Goal: Information Seeking & Learning: Learn about a topic

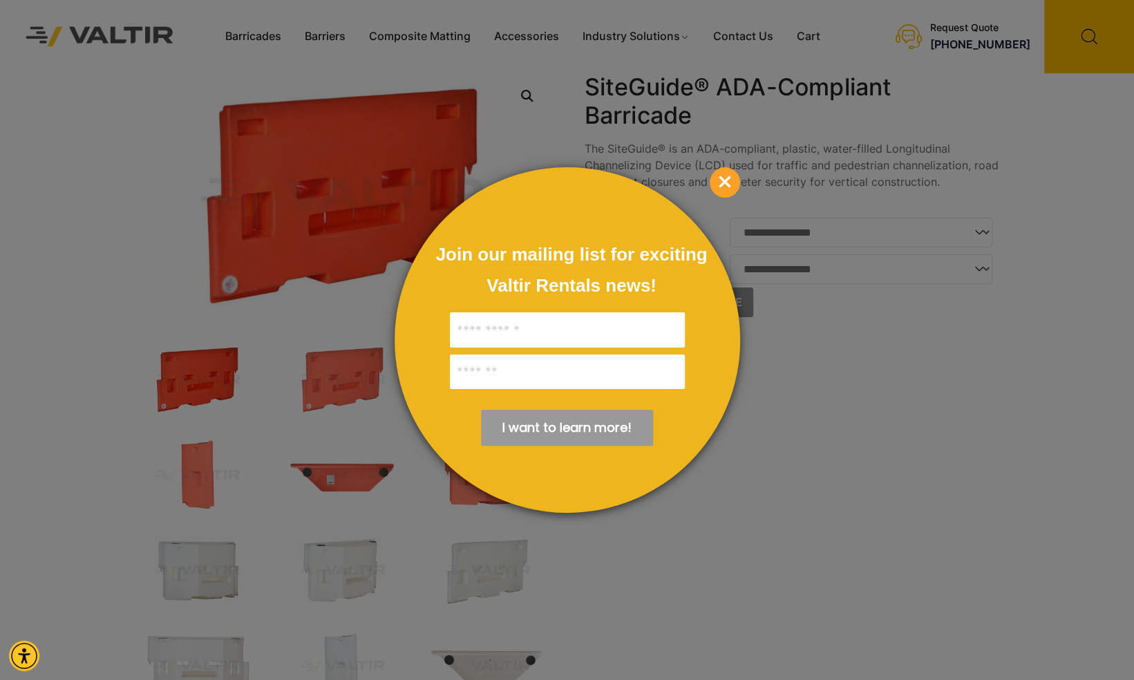
click at [721, 177] on span "×" at bounding box center [725, 182] width 30 height 30
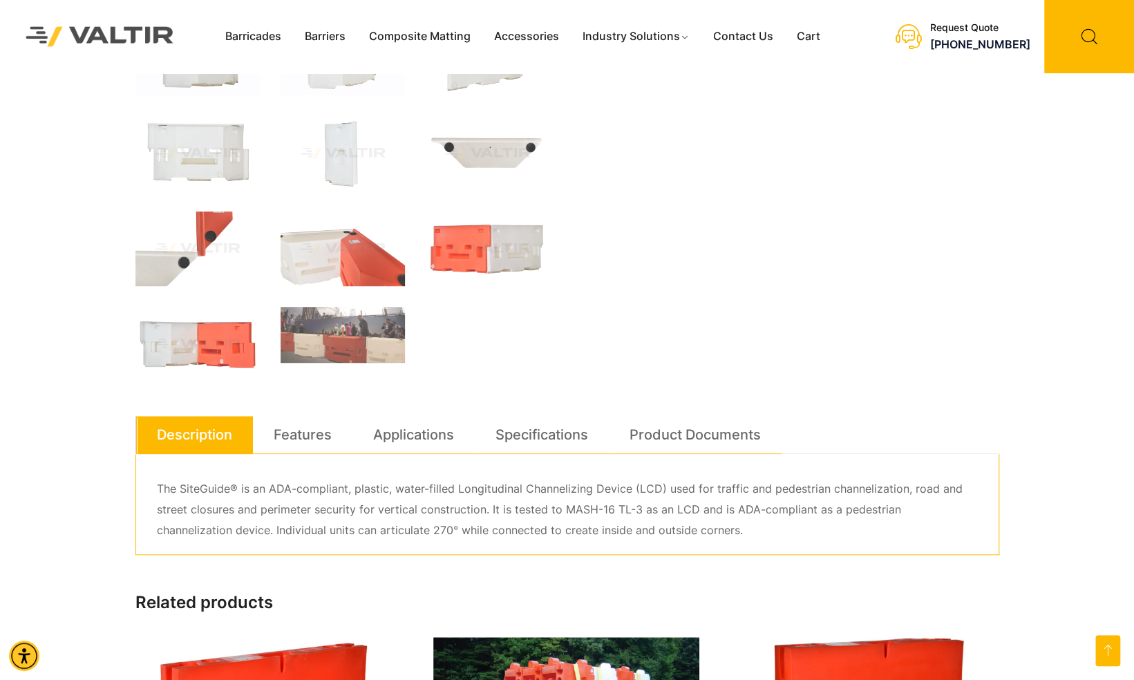
scroll to position [504, 0]
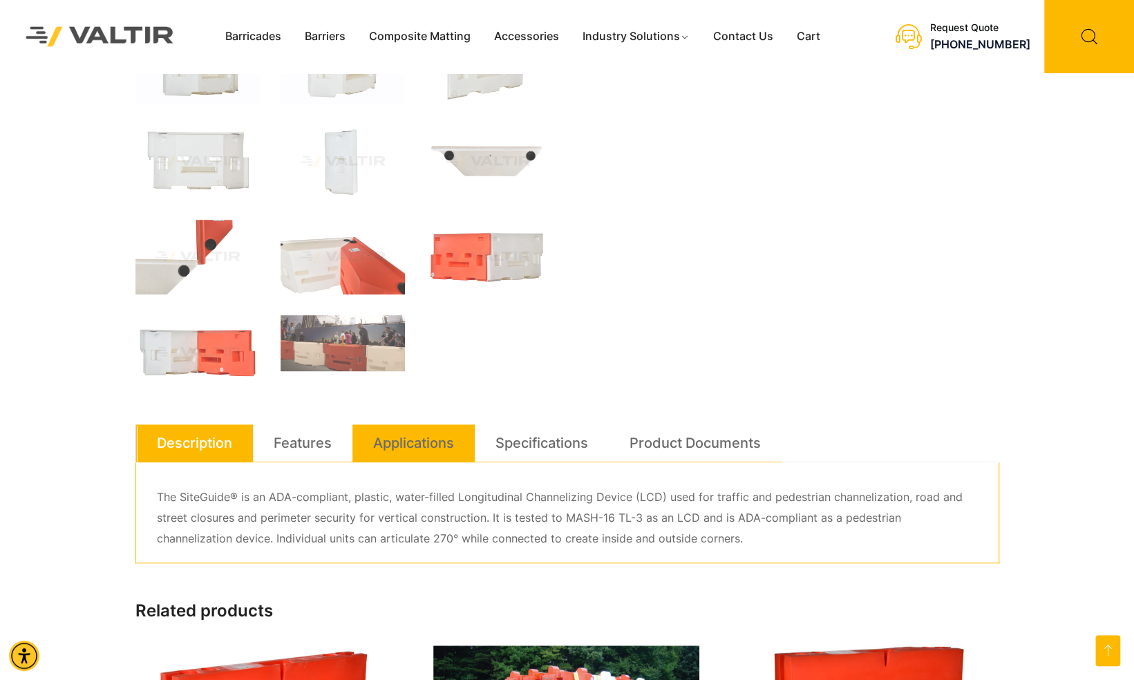
click at [410, 438] on link "Applications" at bounding box center [413, 442] width 81 height 37
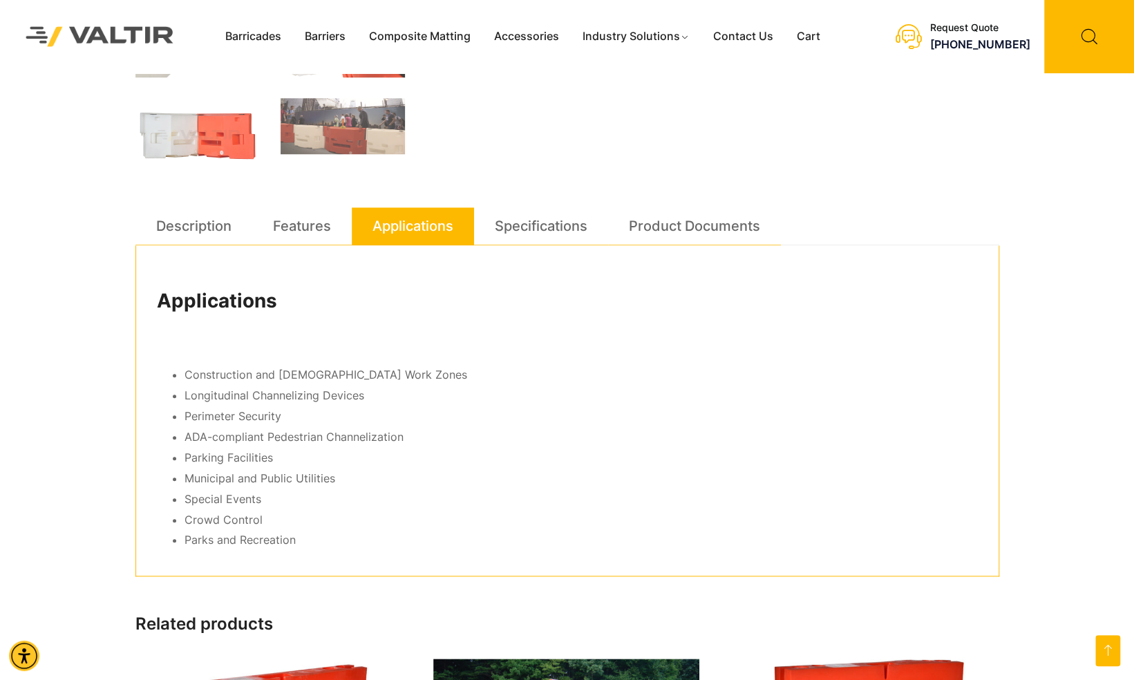
scroll to position [727, 0]
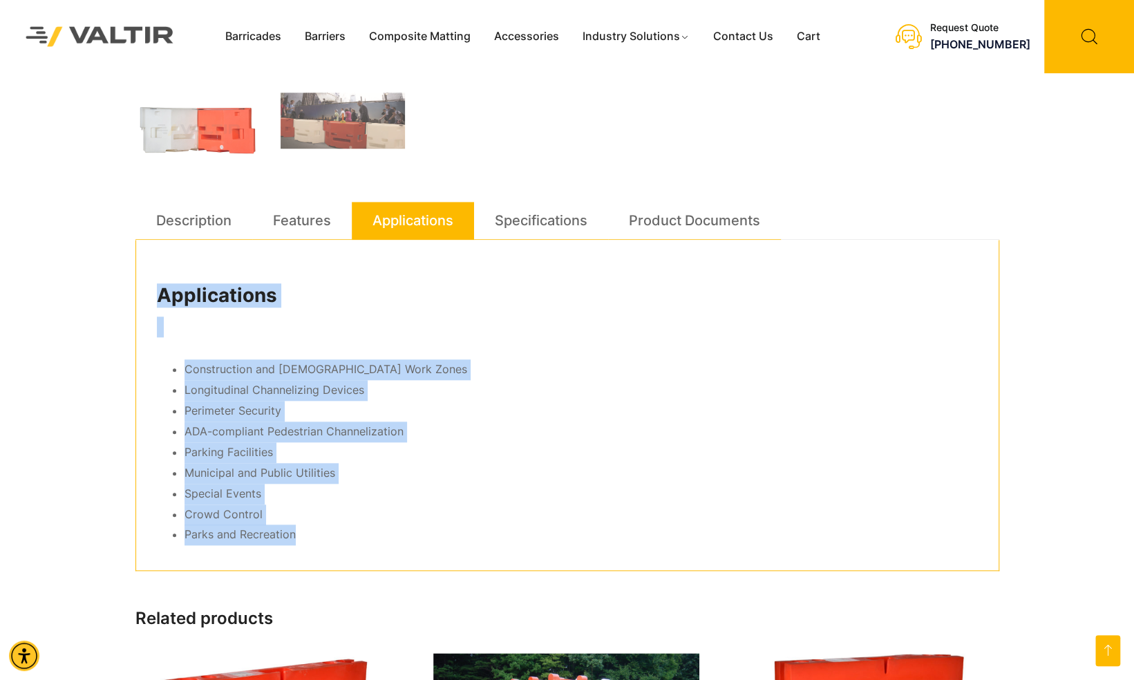
drag, startPoint x: 157, startPoint y: 294, endPoint x: 377, endPoint y: 529, distance: 321.6
click at [377, 529] on div "Applications Construction and Temporary Work Zones Longitudinal Channelizing De…" at bounding box center [567, 406] width 864 height 332
copy div "Applications Construction and Temporary Work Zones Longitudinal Channelizing De…"
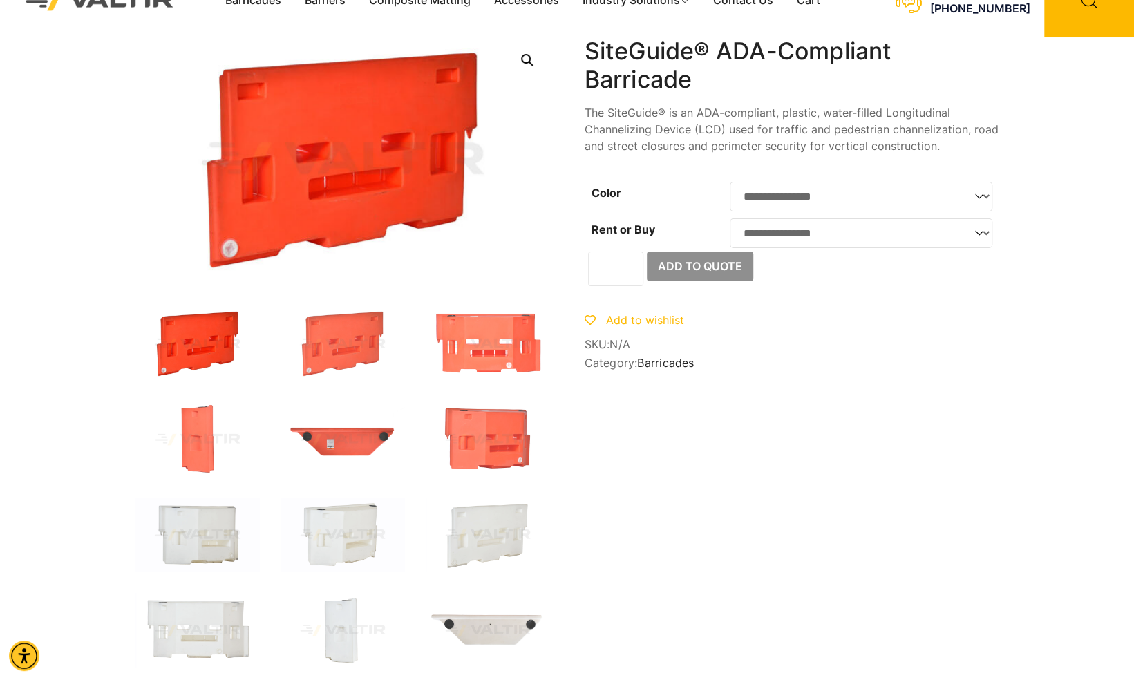
scroll to position [0, 0]
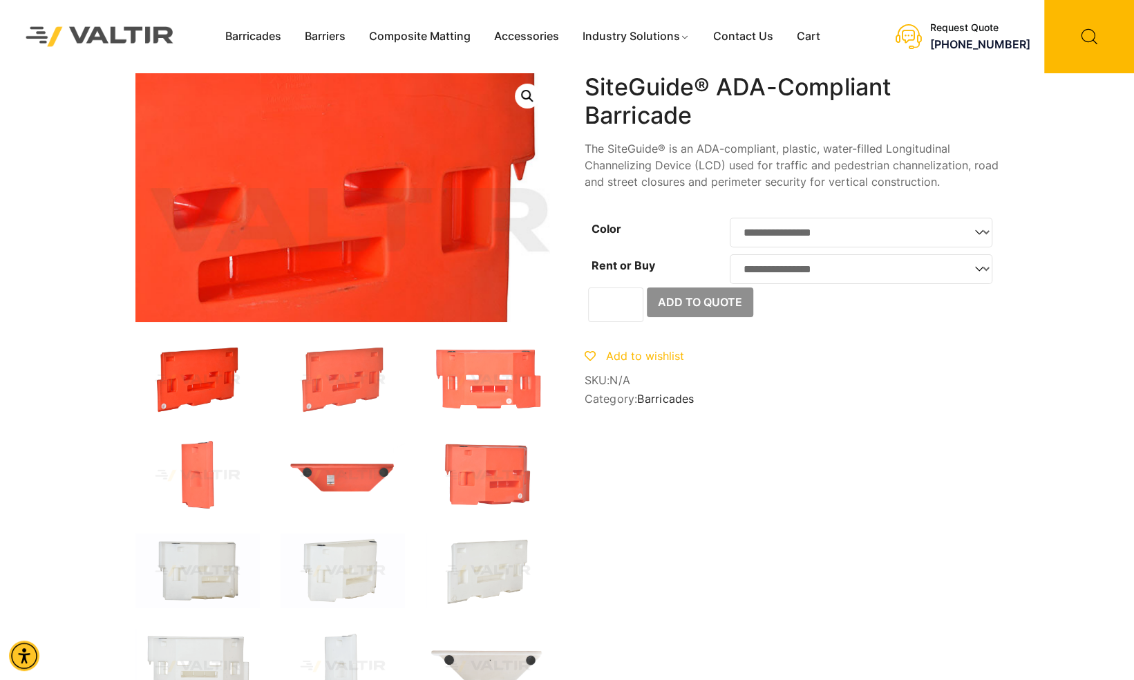
click at [418, 169] on img at bounding box center [266, 227] width 829 height 498
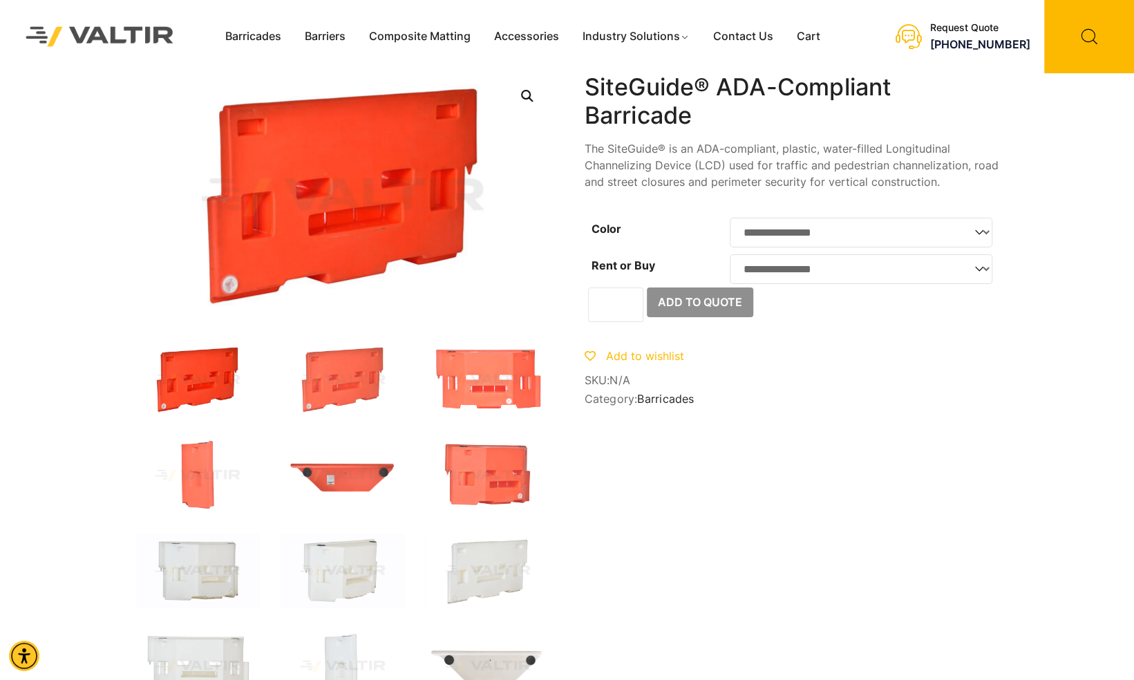
click at [526, 92] on link "Open this option" at bounding box center [527, 96] width 25 height 25
